Goal: Transaction & Acquisition: Book appointment/travel/reservation

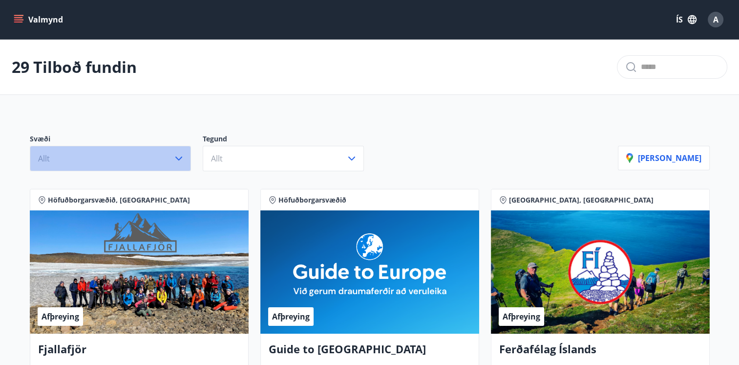
click at [183, 158] on icon "button" at bounding box center [179, 158] width 12 height 12
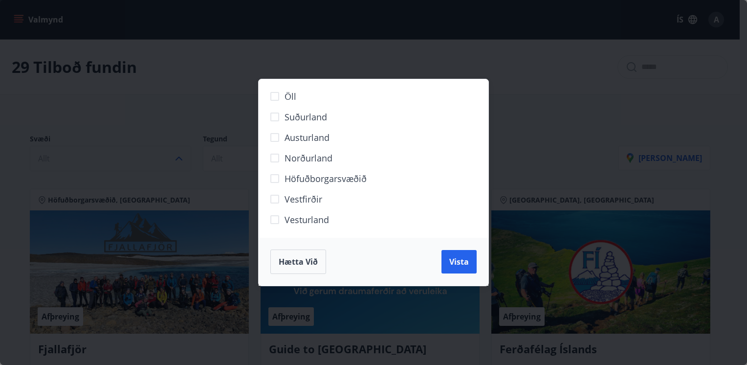
click at [301, 158] on span "Norðurland" at bounding box center [308, 157] width 48 height 13
click at [457, 255] on button "Vista" at bounding box center [458, 261] width 35 height 23
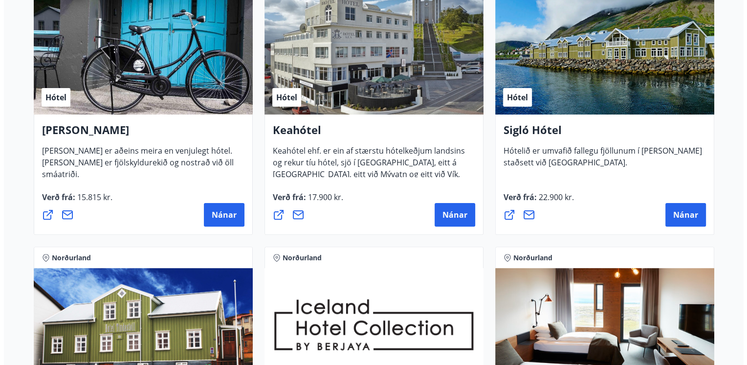
scroll to position [242, 0]
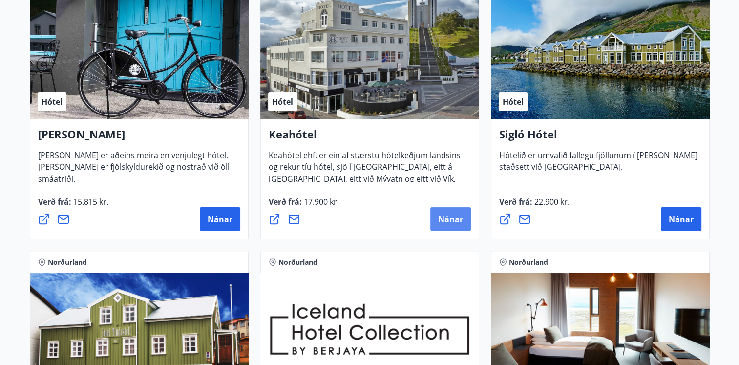
click at [446, 223] on span "Nánar" at bounding box center [450, 219] width 25 height 11
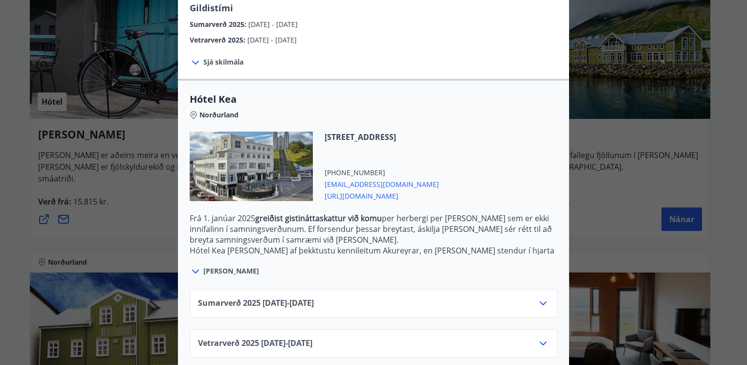
scroll to position [181, 0]
click at [539, 298] on icon at bounding box center [543, 304] width 12 height 12
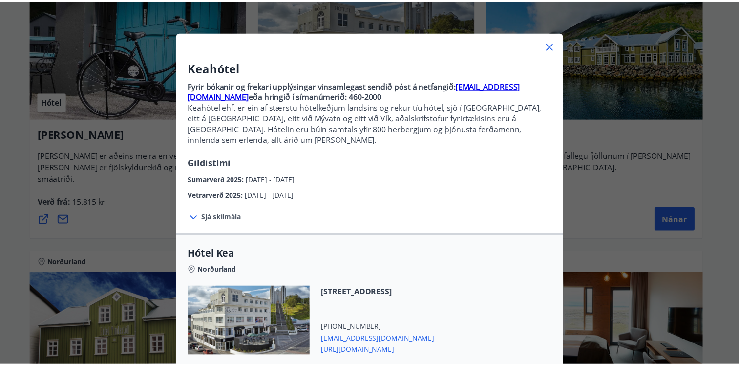
scroll to position [26, 0]
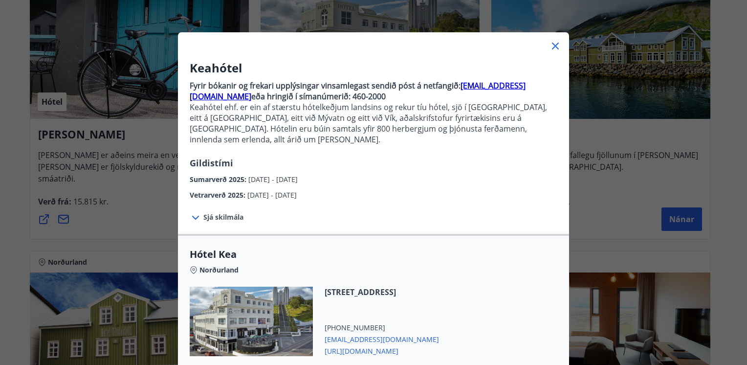
click at [555, 46] on icon at bounding box center [555, 45] width 1 height 1
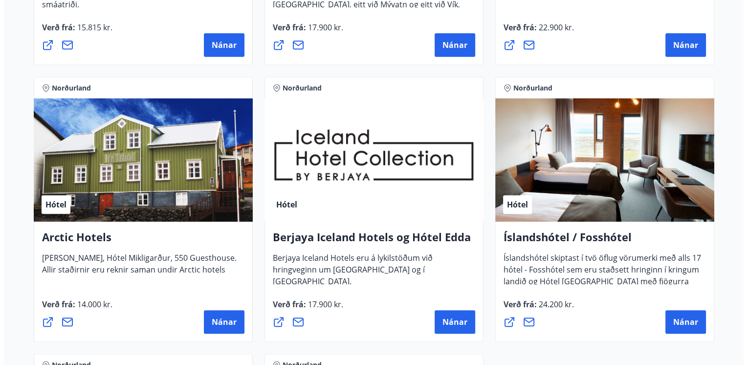
scroll to position [436, 0]
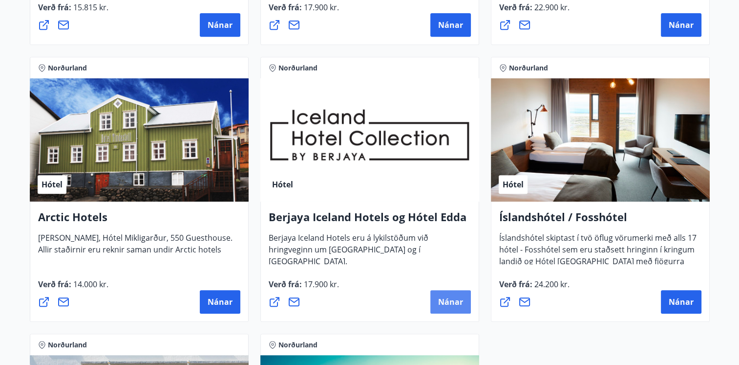
click at [454, 303] on span "Nánar" at bounding box center [450, 301] width 25 height 11
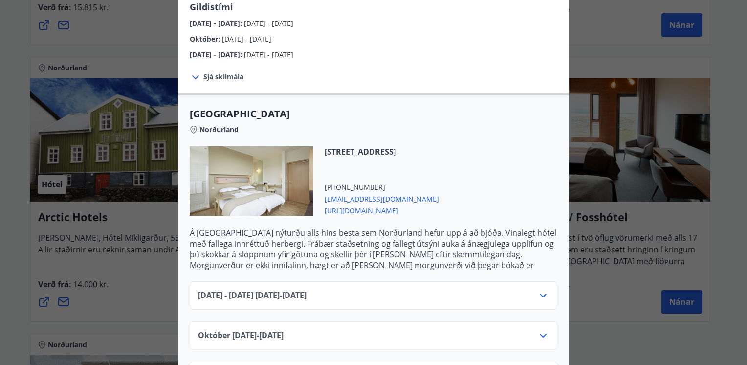
scroll to position [186, 0]
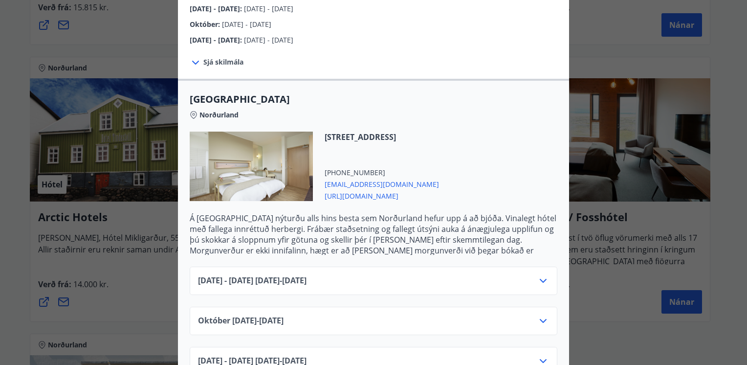
click at [540, 279] on icon at bounding box center [542, 281] width 7 height 4
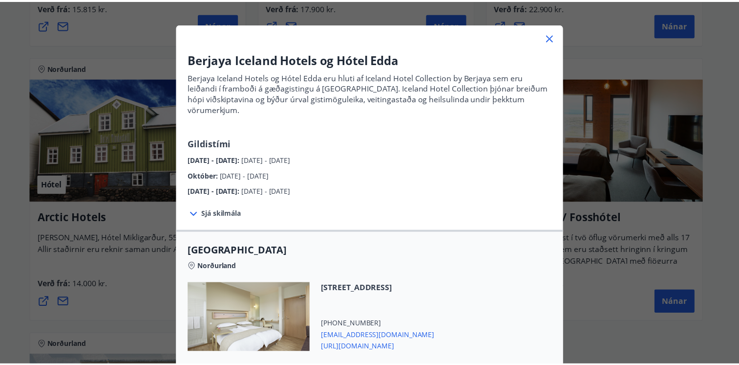
scroll to position [33, 0]
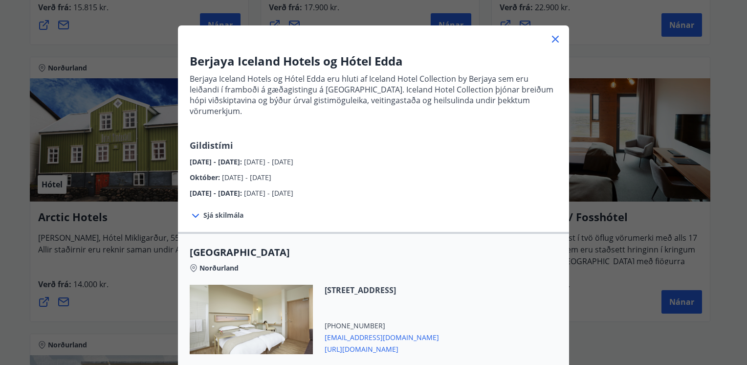
click at [555, 39] on icon at bounding box center [555, 39] width 1 height 1
